Goal: Task Accomplishment & Management: Use online tool/utility

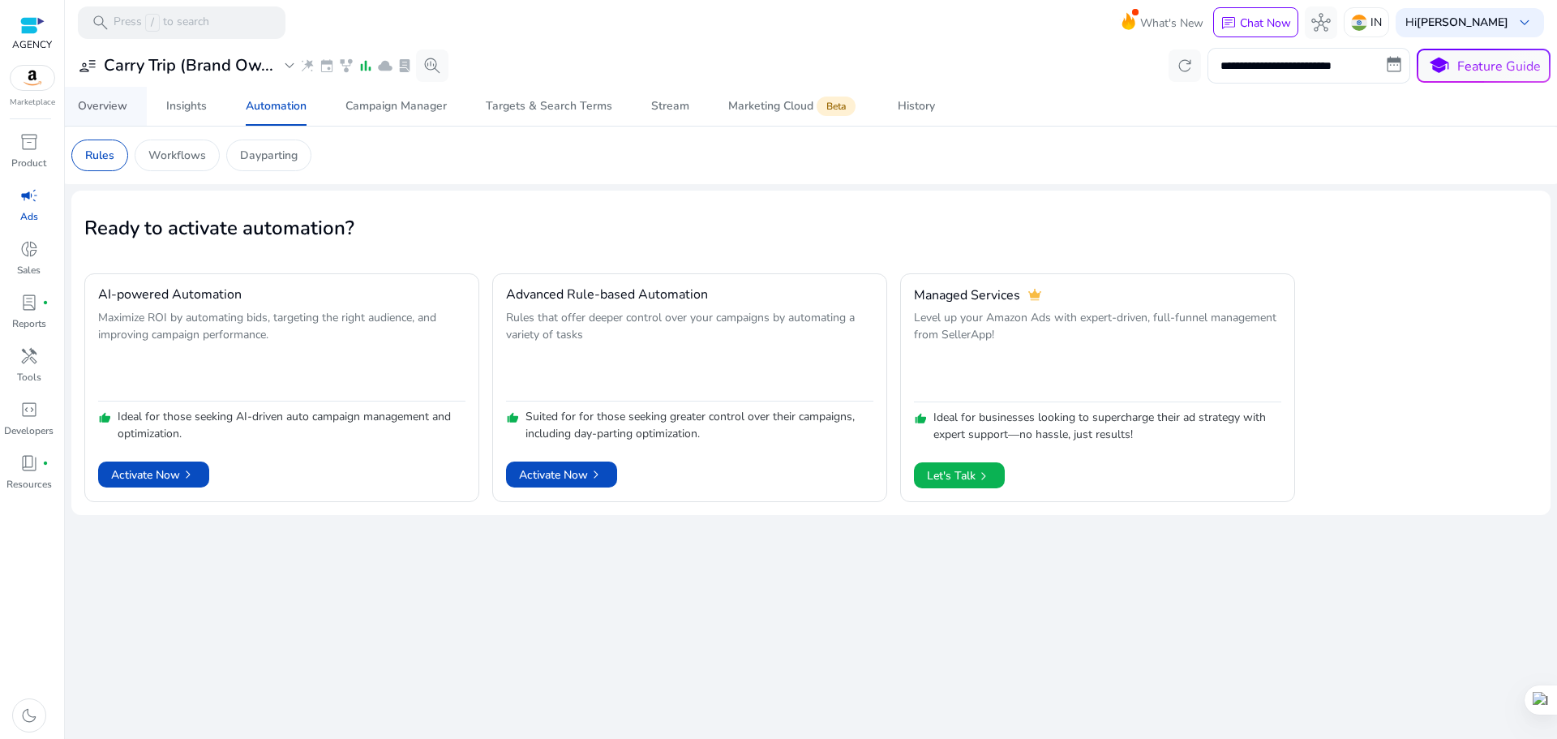
click at [110, 104] on div "Overview" at bounding box center [102, 106] width 49 height 11
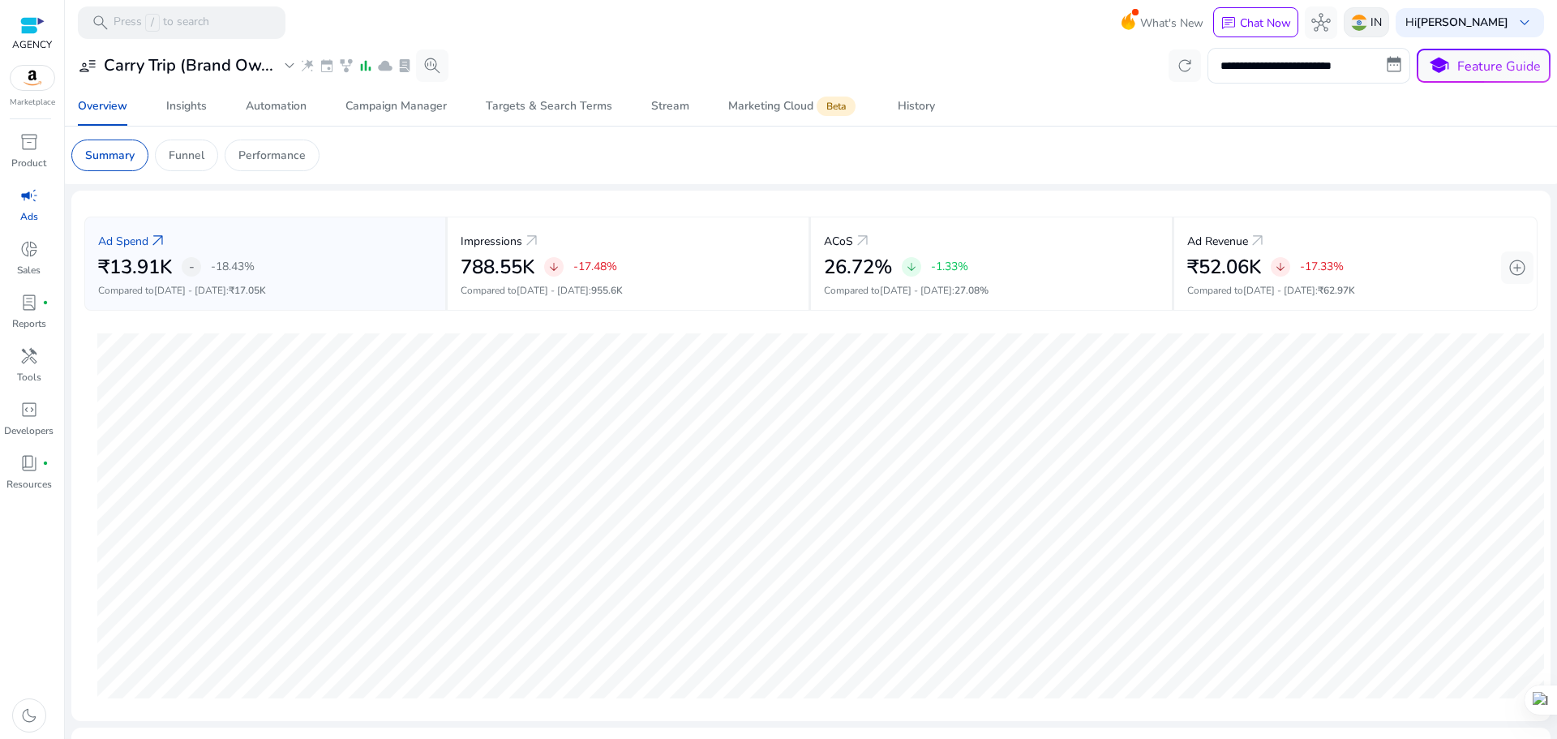
click at [1382, 18] on p "IN" at bounding box center [1375, 22] width 11 height 28
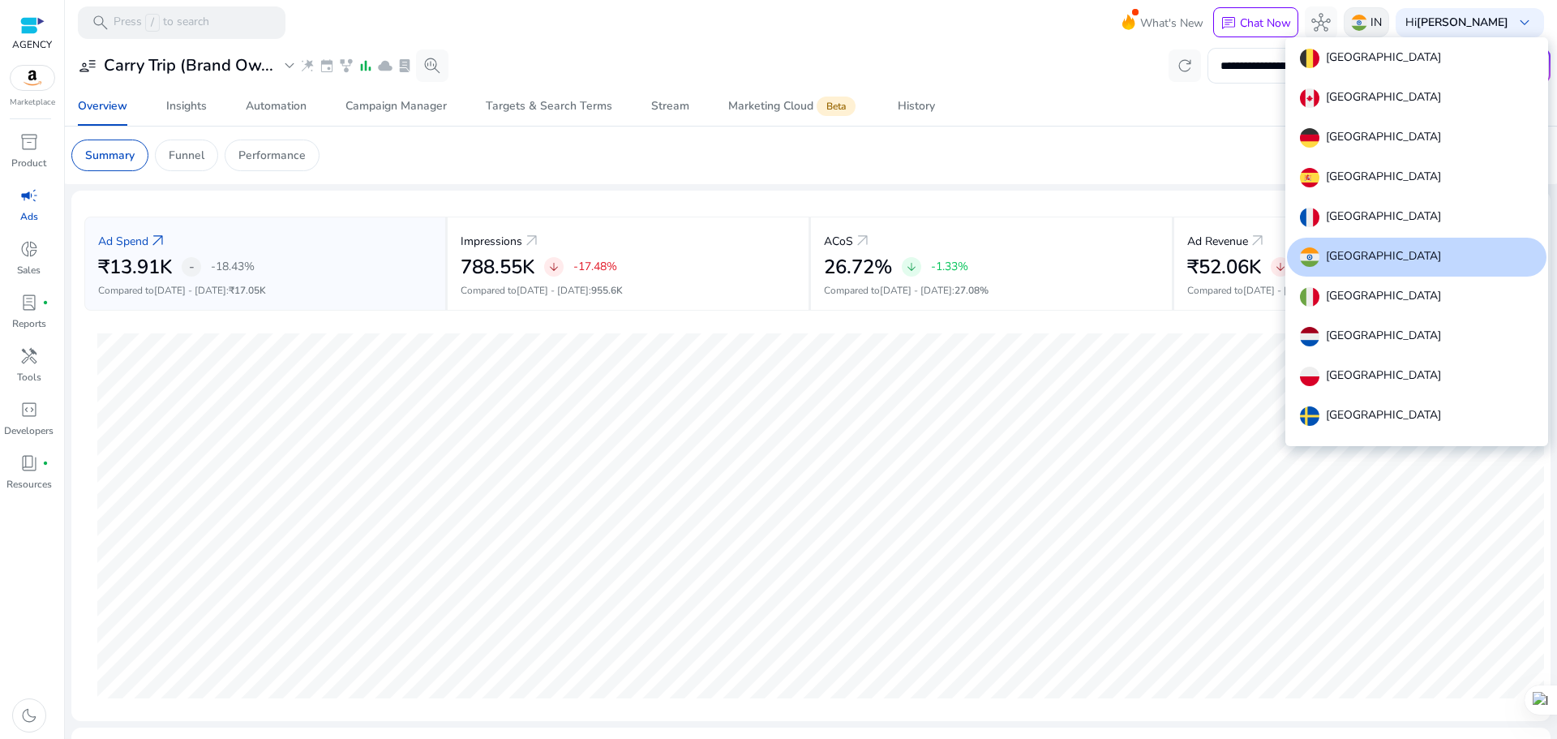
scroll to position [100, 0]
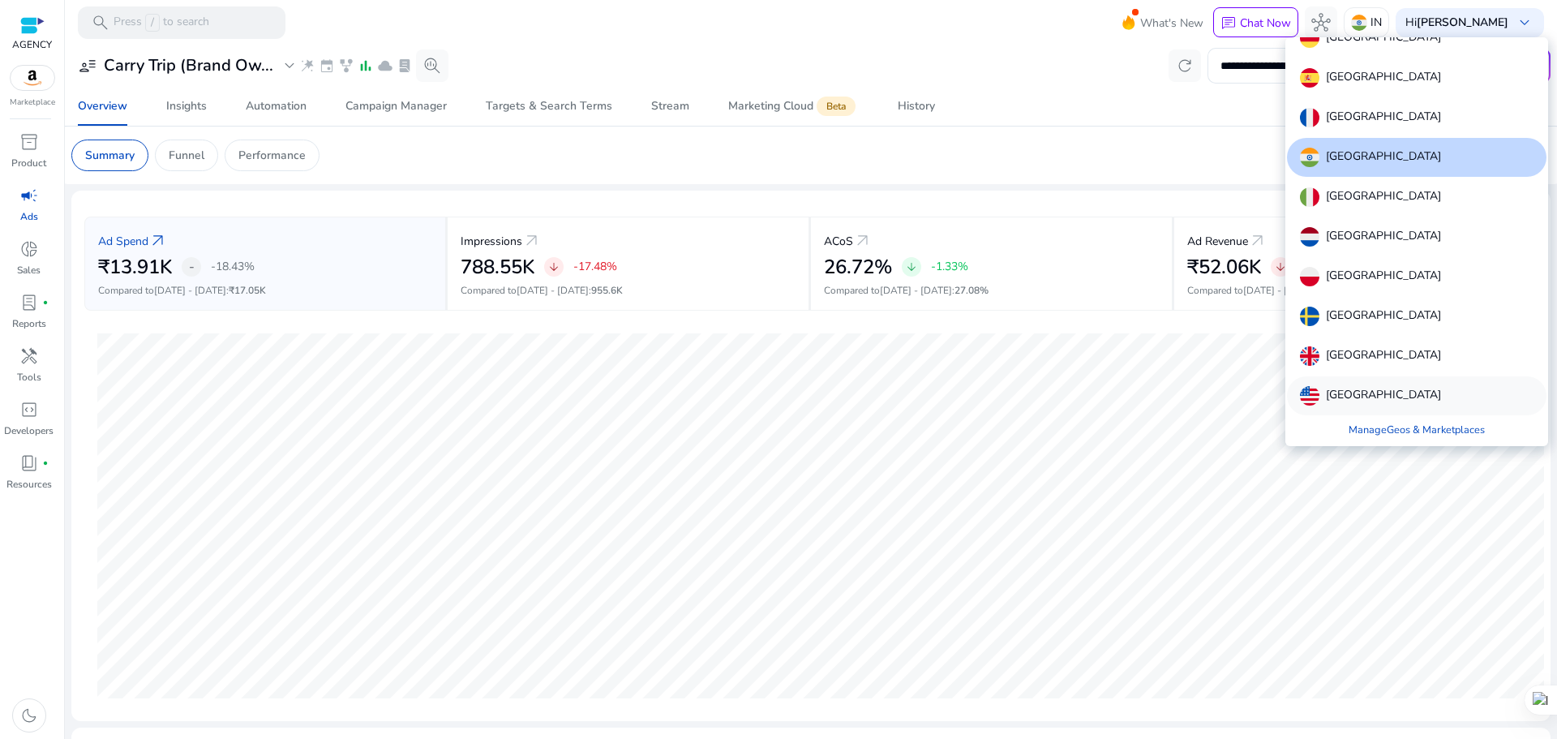
click at [1389, 388] on p "[GEOGRAPHIC_DATA]" at bounding box center [1383, 395] width 115 height 19
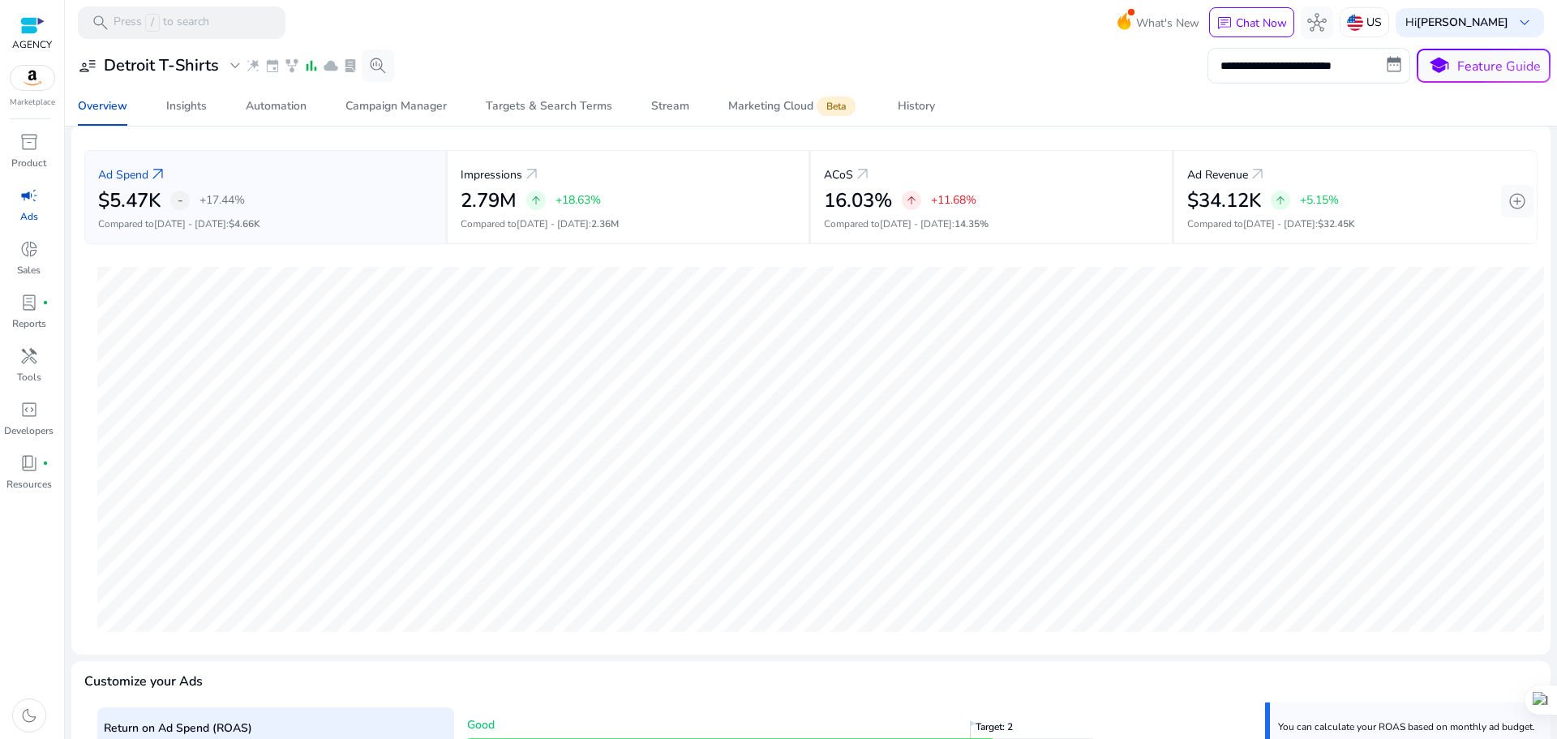
scroll to position [0, 0]
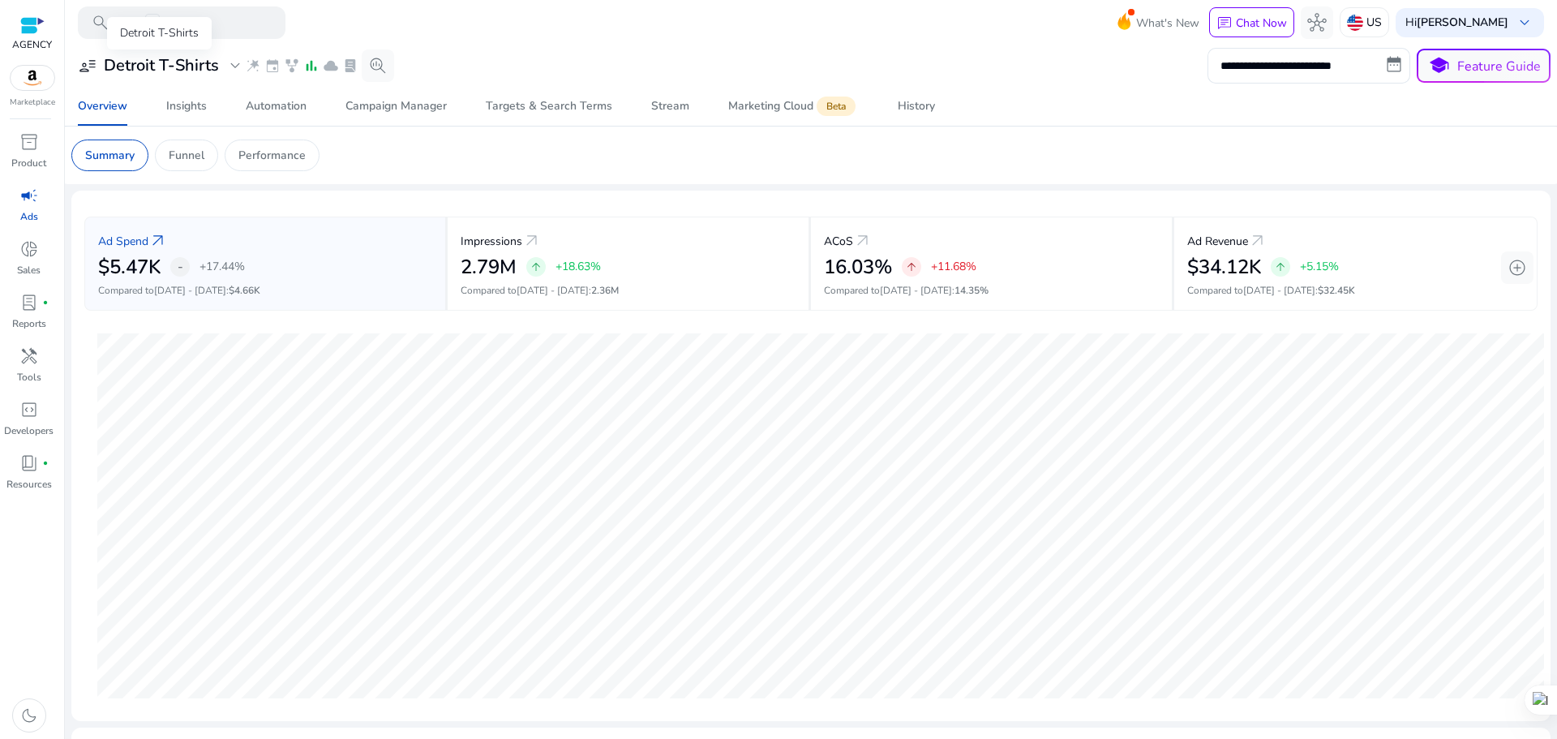
click at [183, 68] on h3 "Detroit T-Shirts" at bounding box center [161, 65] width 115 height 19
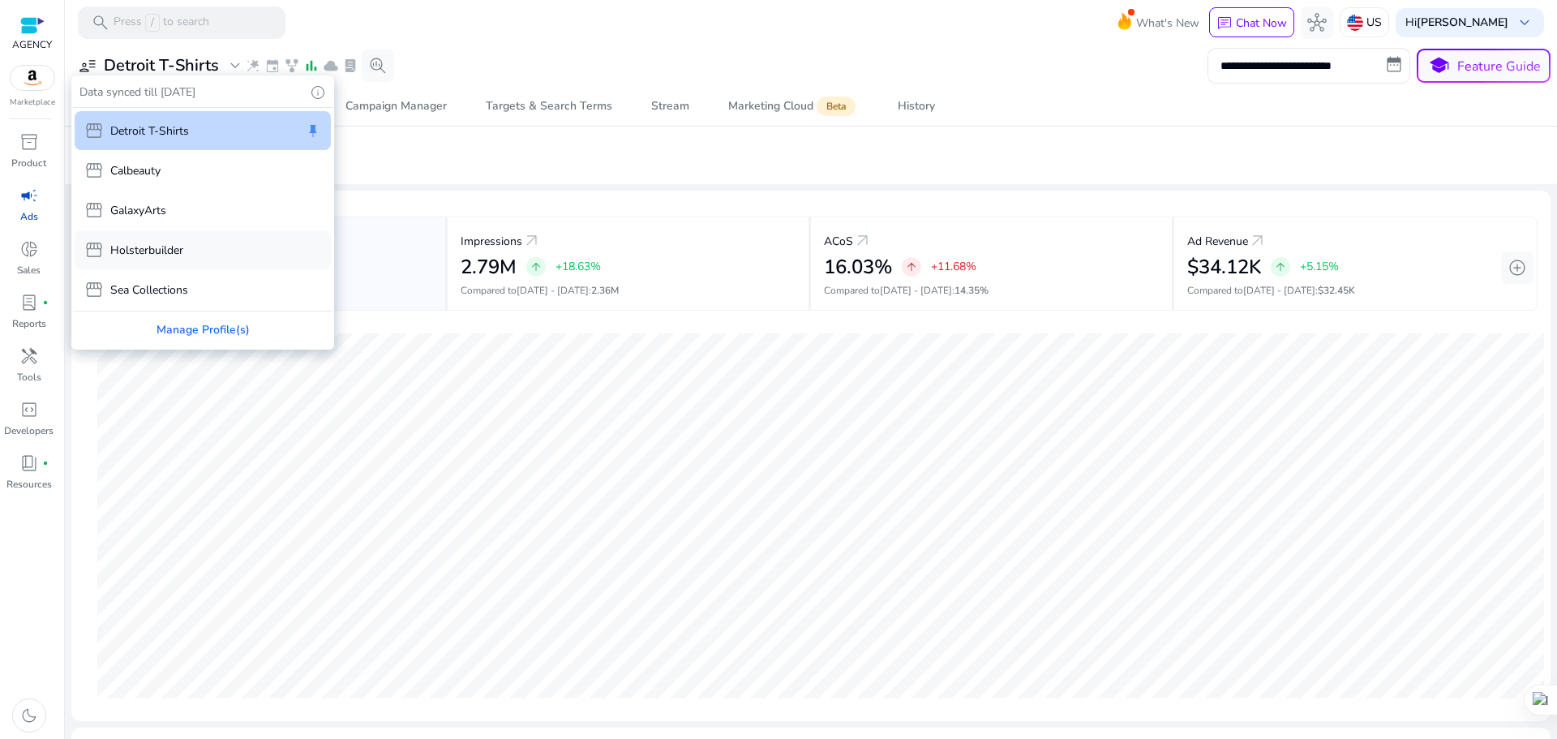
click at [180, 242] on p "Holsterbuilder" at bounding box center [146, 250] width 73 height 17
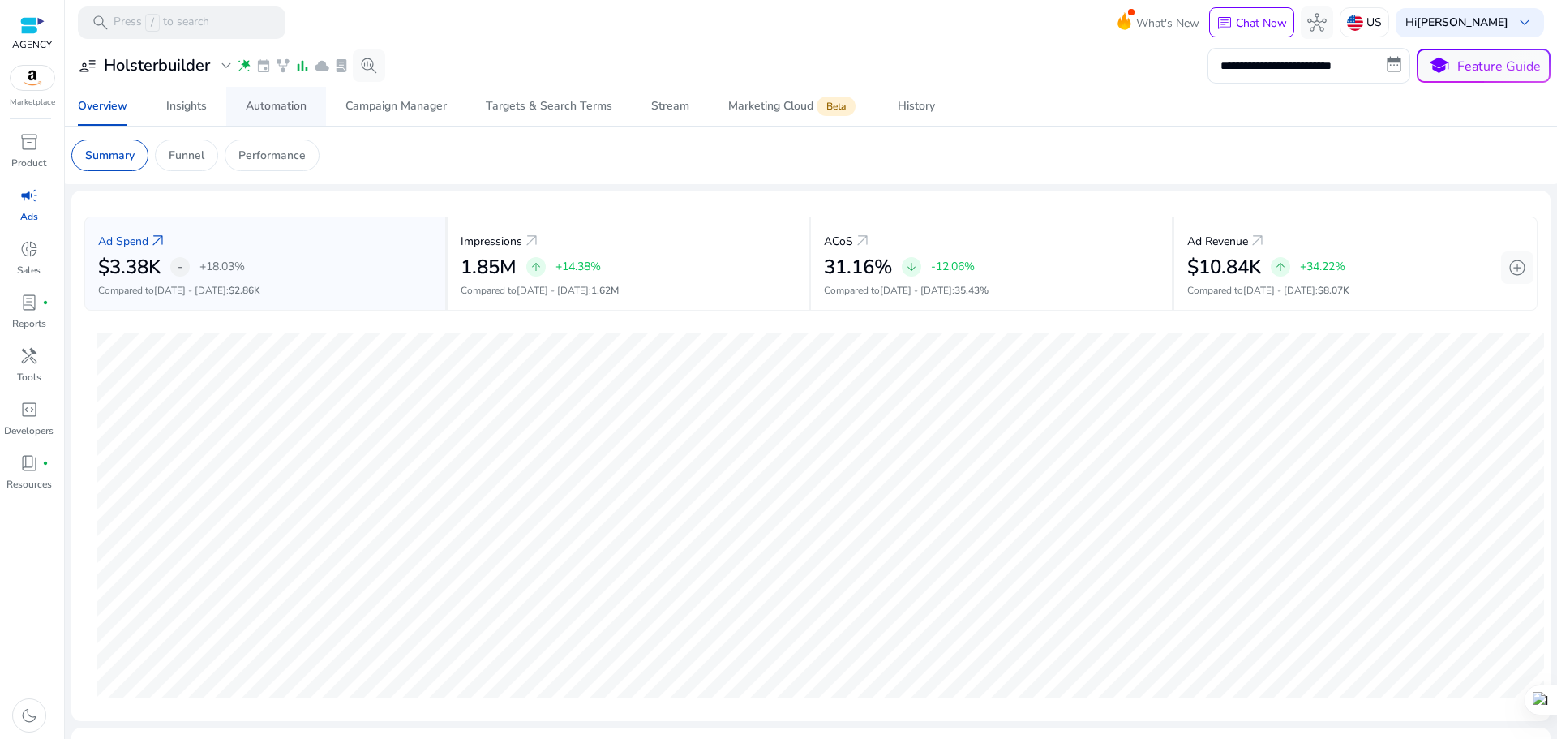
click at [247, 101] on div "Automation" at bounding box center [276, 106] width 61 height 11
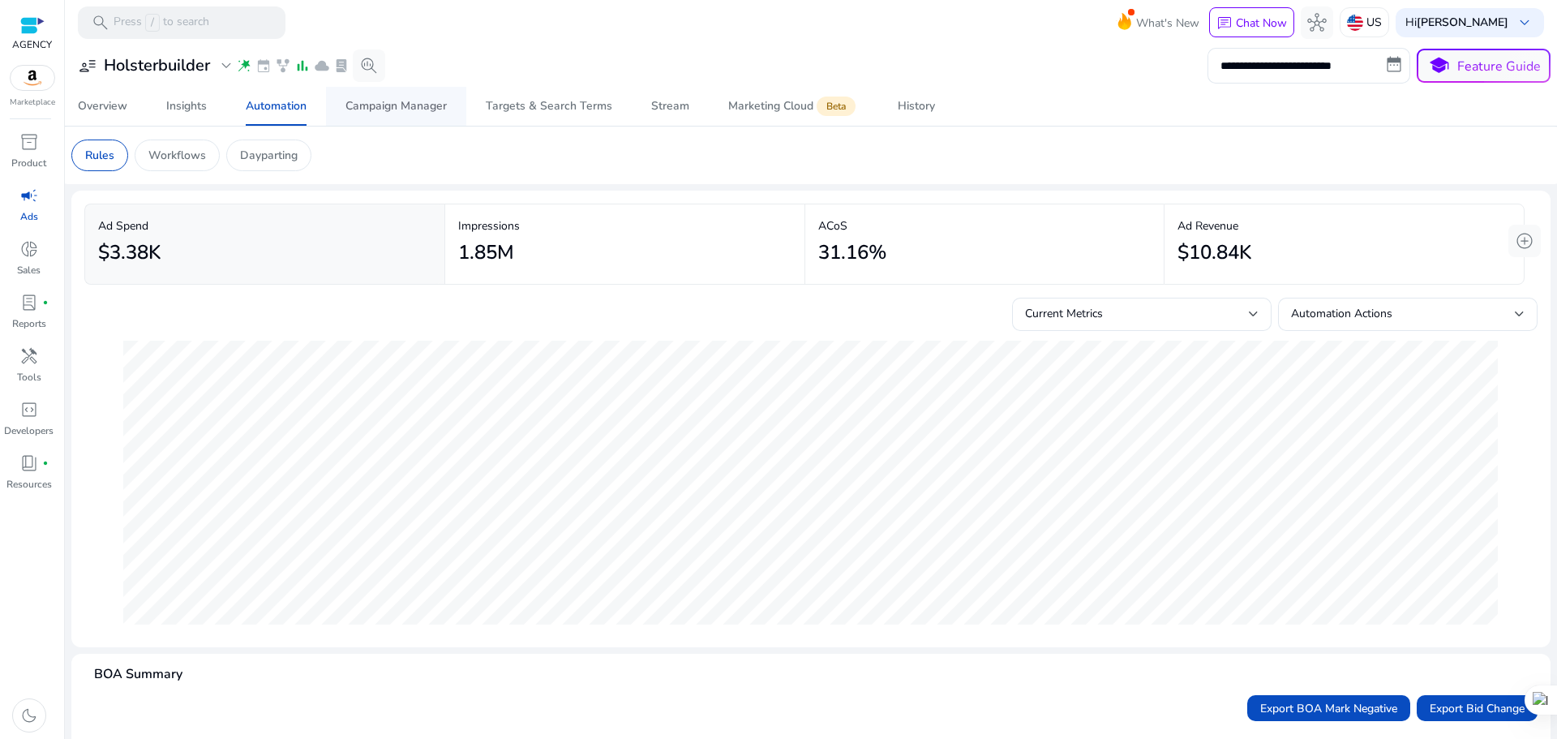
click at [414, 117] on span "Campaign Manager" at bounding box center [395, 106] width 101 height 39
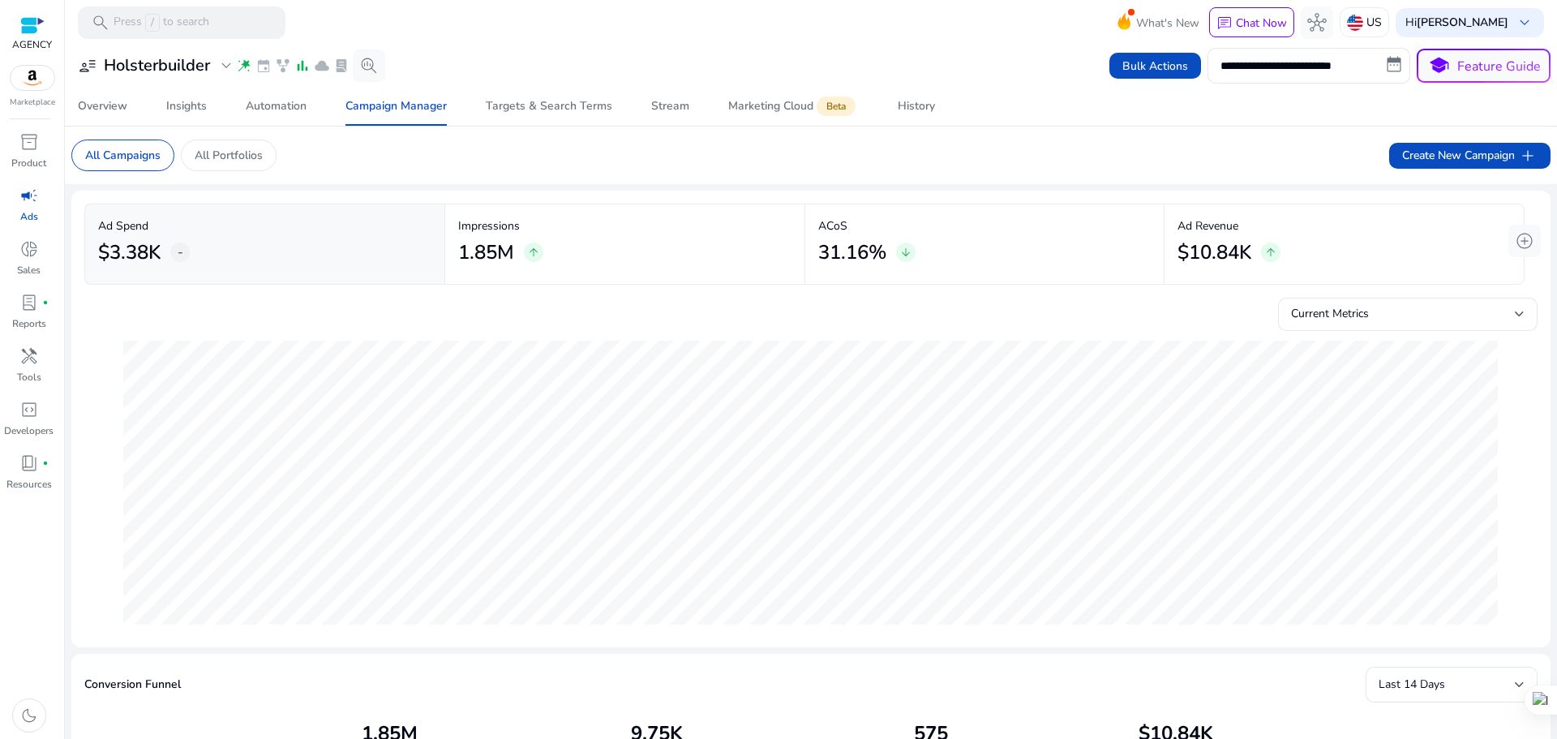
click at [924, 86] on mat-card "**********" at bounding box center [810, 66] width 1505 height 42
click at [651, 121] on span "Stream" at bounding box center [670, 106] width 38 height 39
click at [657, 109] on div "Stream" at bounding box center [670, 106] width 38 height 11
click at [665, 107] on div "Stream" at bounding box center [670, 106] width 38 height 11
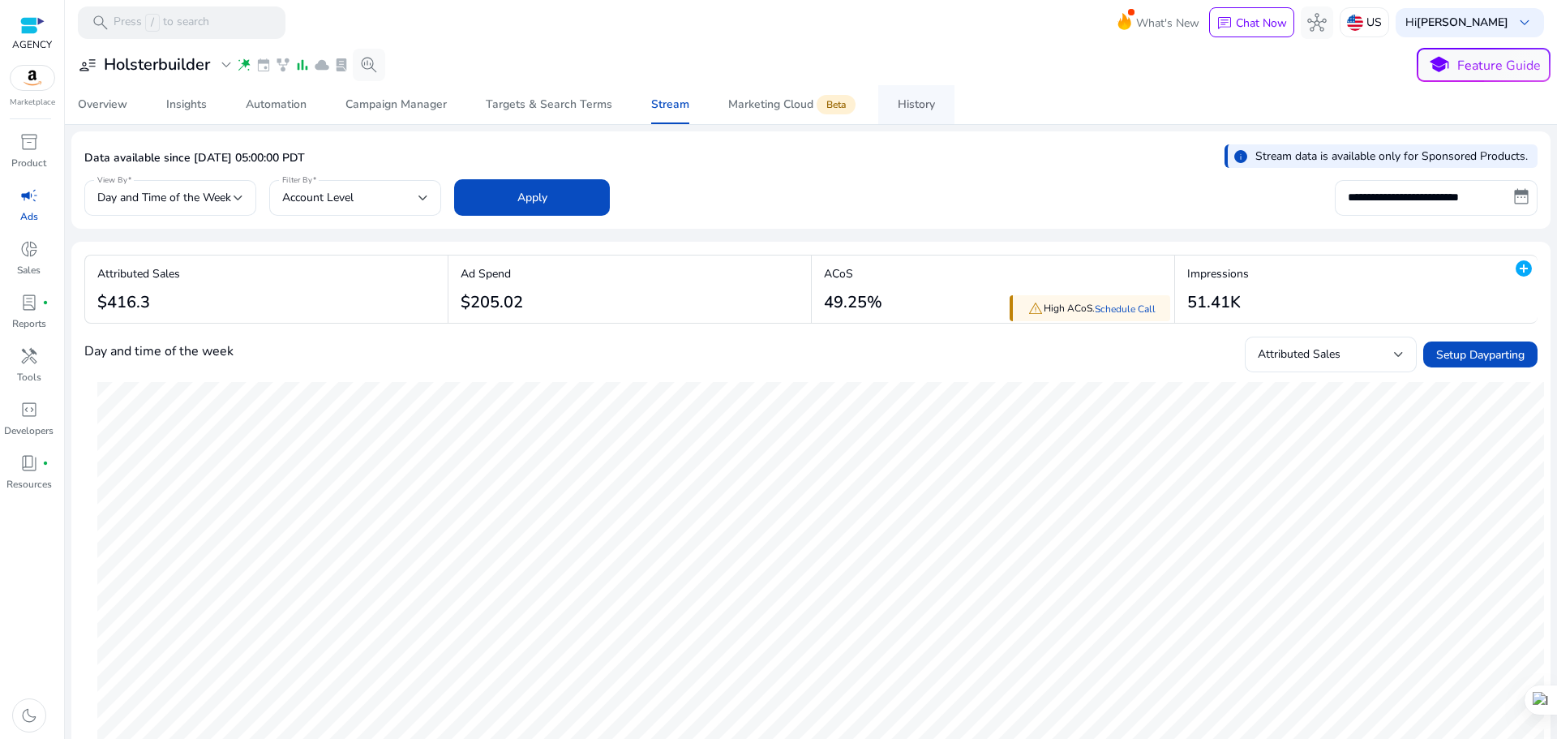
click at [928, 91] on span "History" at bounding box center [916, 104] width 37 height 39
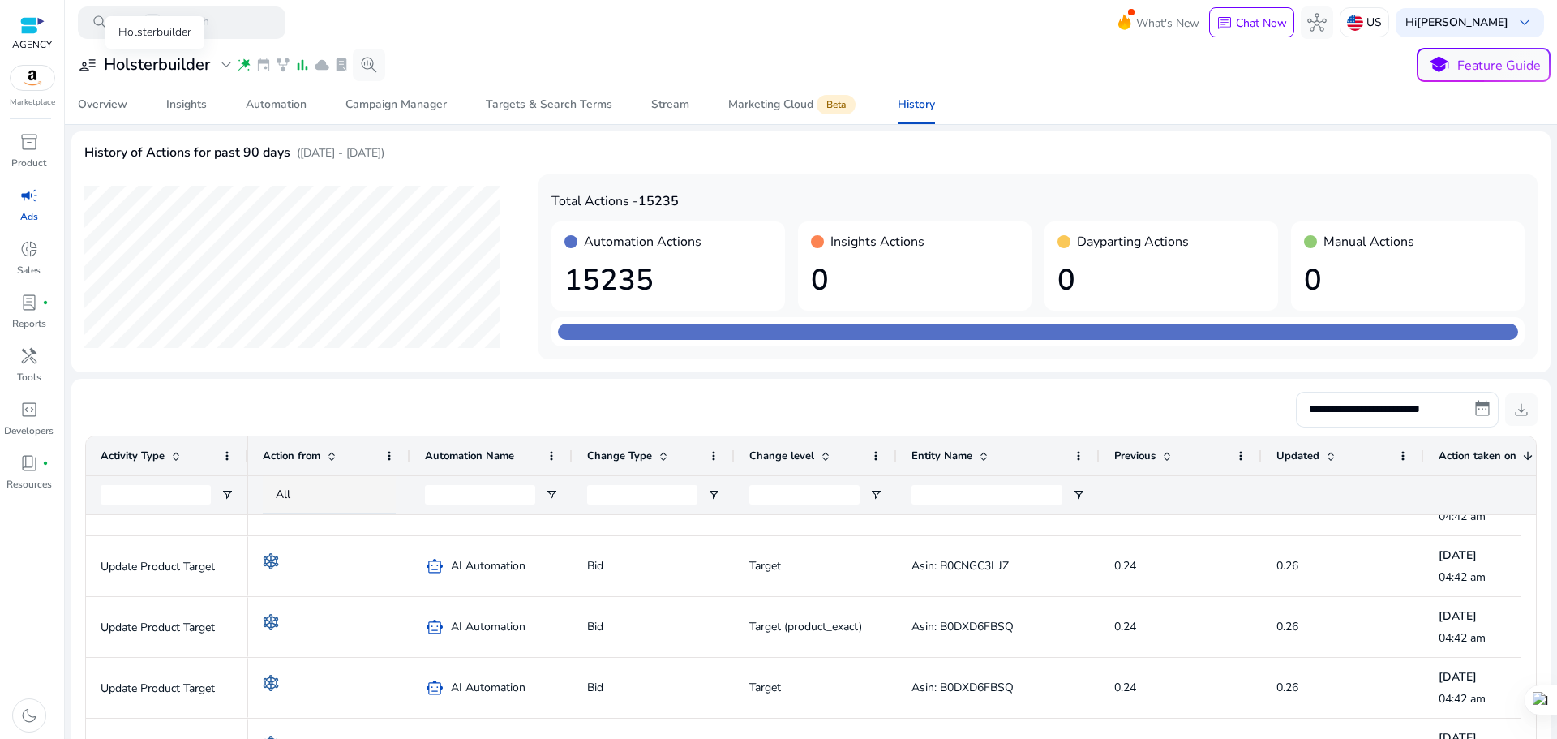
click at [175, 55] on h3 "Holsterbuilder" at bounding box center [157, 64] width 106 height 19
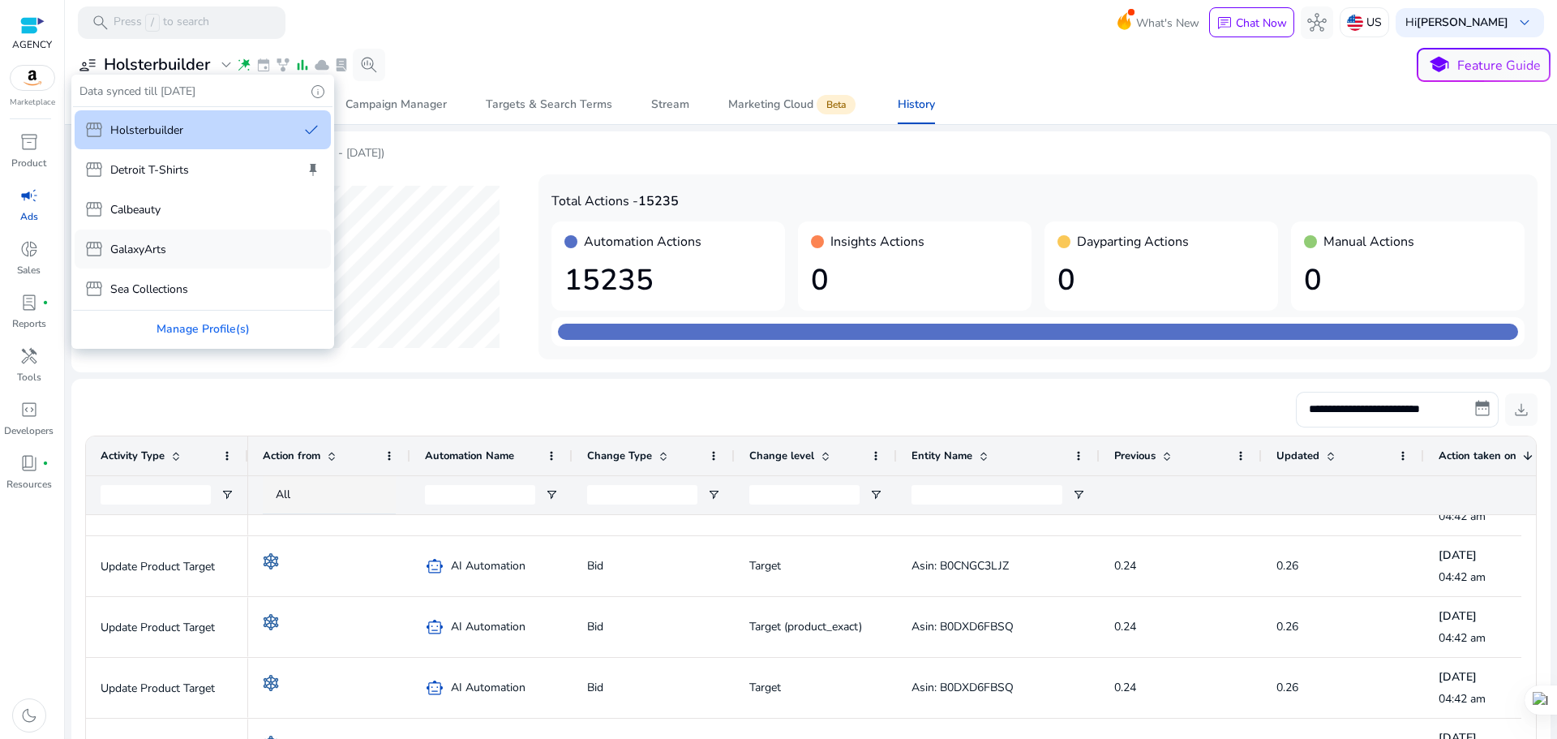
click at [169, 247] on div "storefront GalaxyArts" at bounding box center [203, 248] width 256 height 39
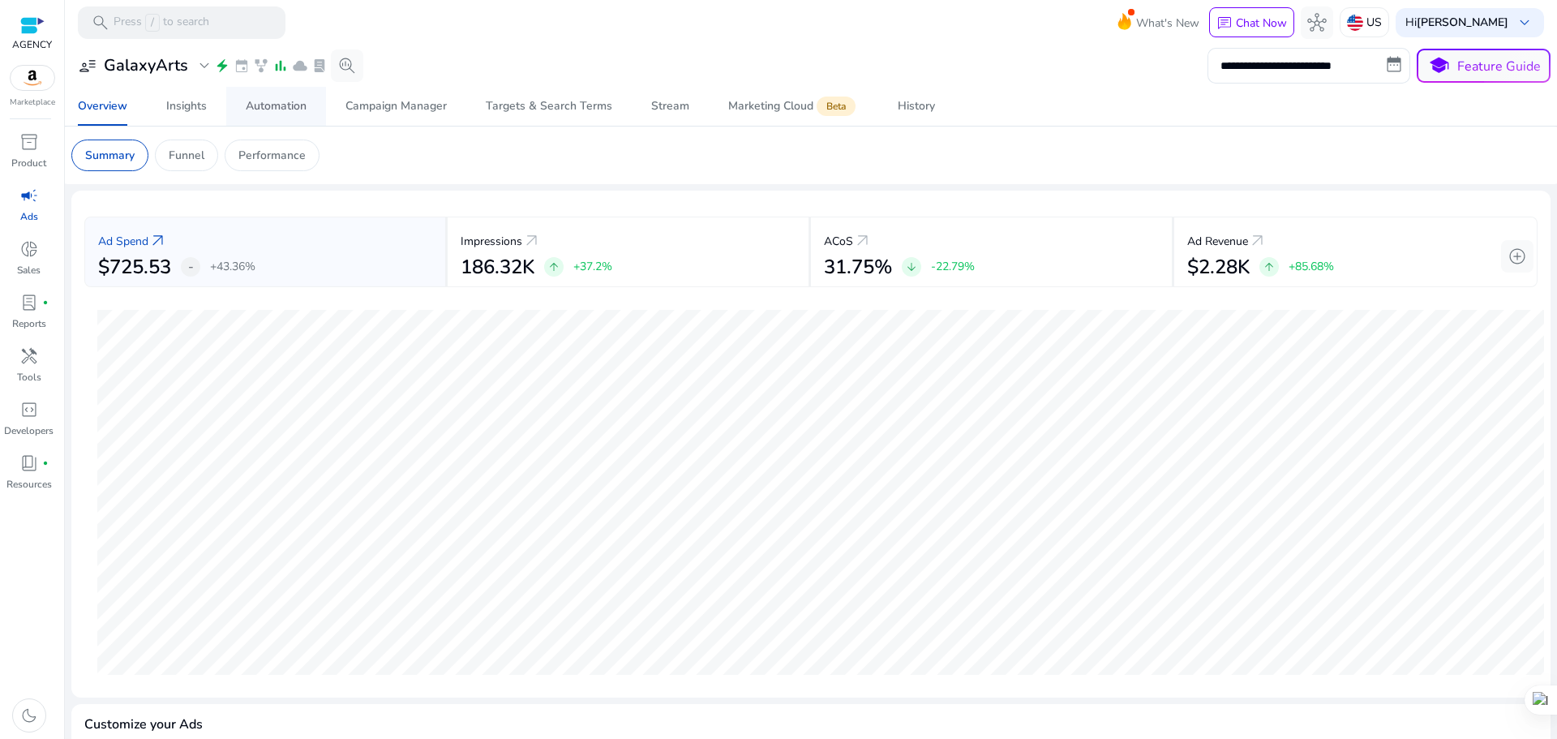
click at [276, 101] on div "Automation" at bounding box center [276, 106] width 61 height 11
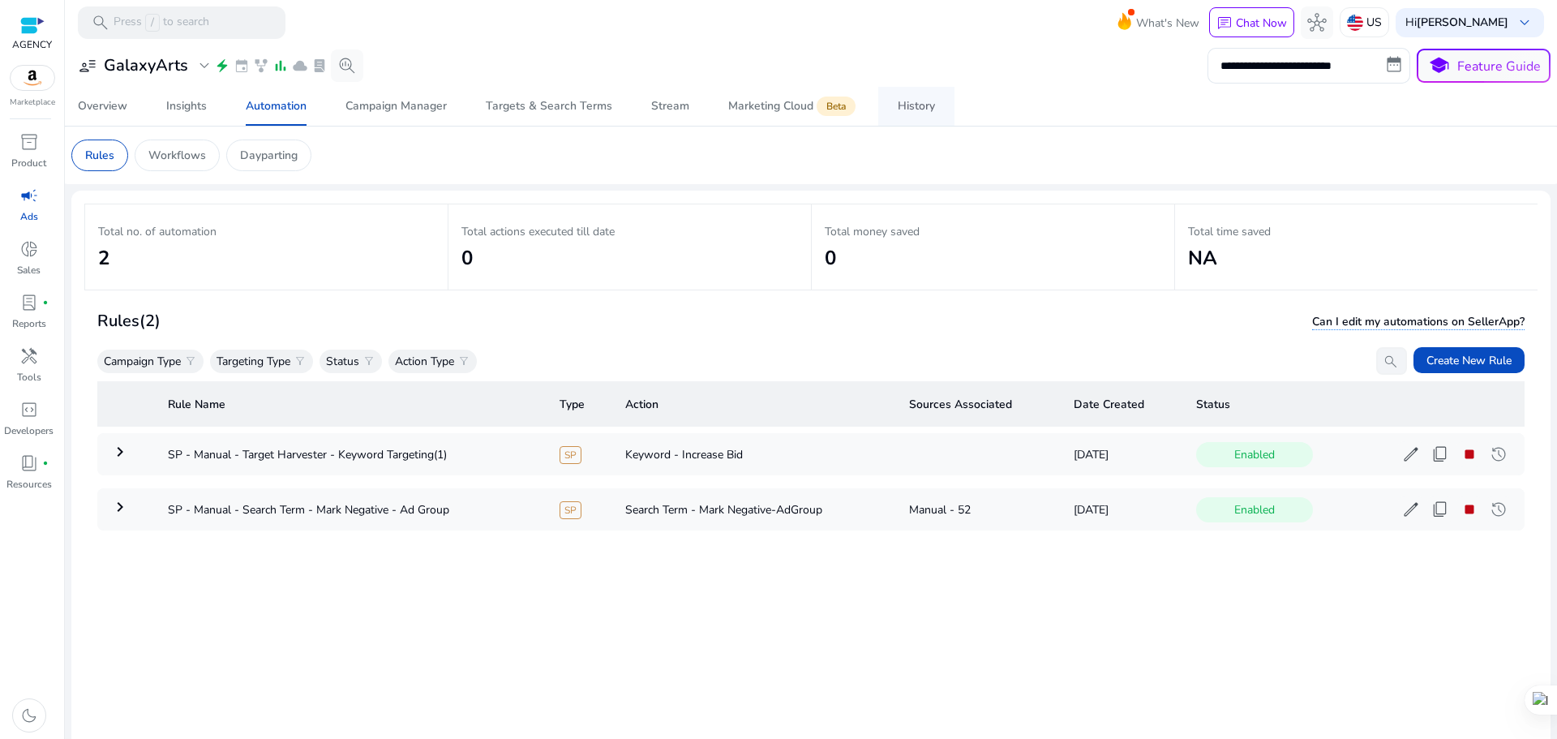
click at [931, 117] on span "History" at bounding box center [916, 106] width 37 height 39
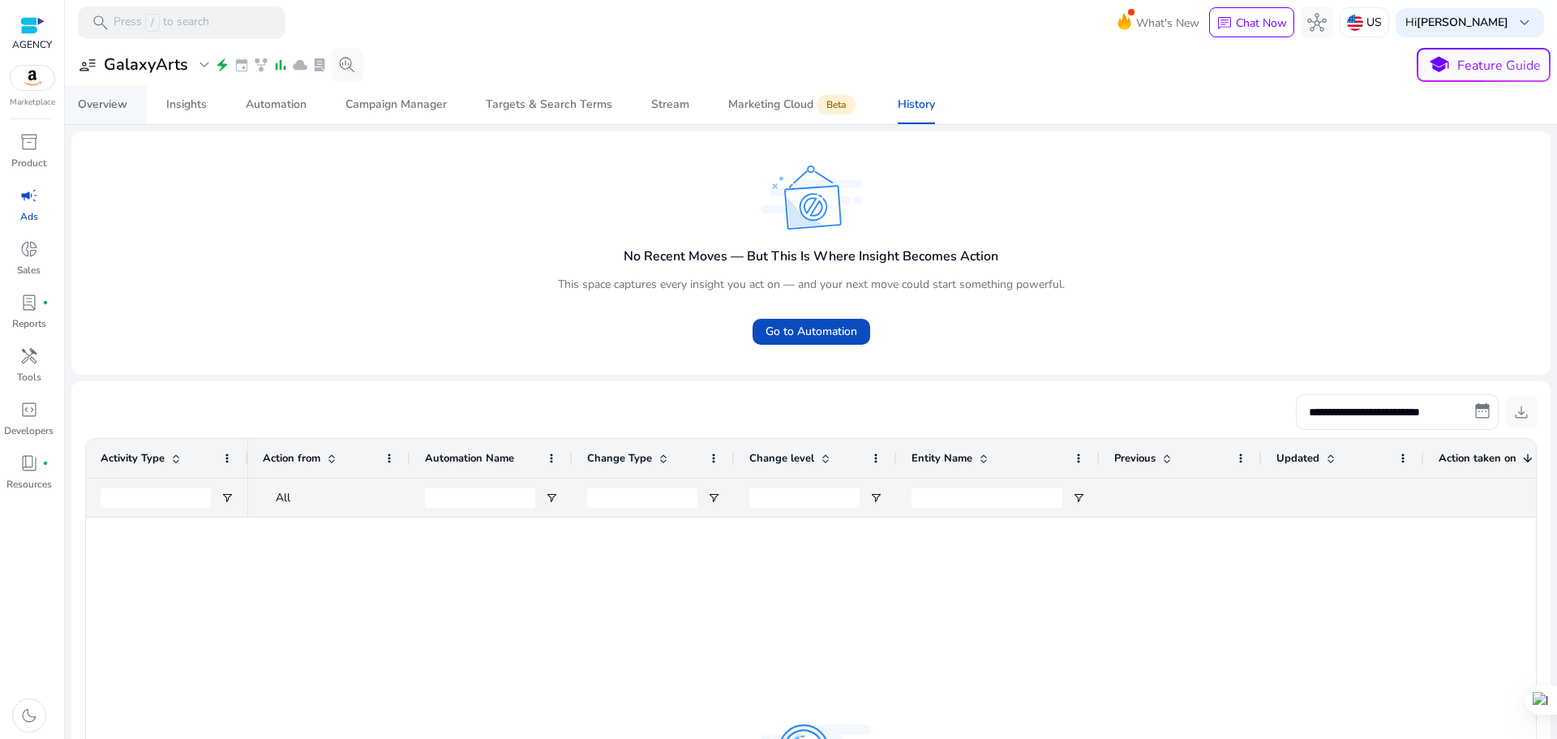
click at [134, 108] on link "Overview" at bounding box center [102, 104] width 88 height 39
